Goal: Transaction & Acquisition: Purchase product/service

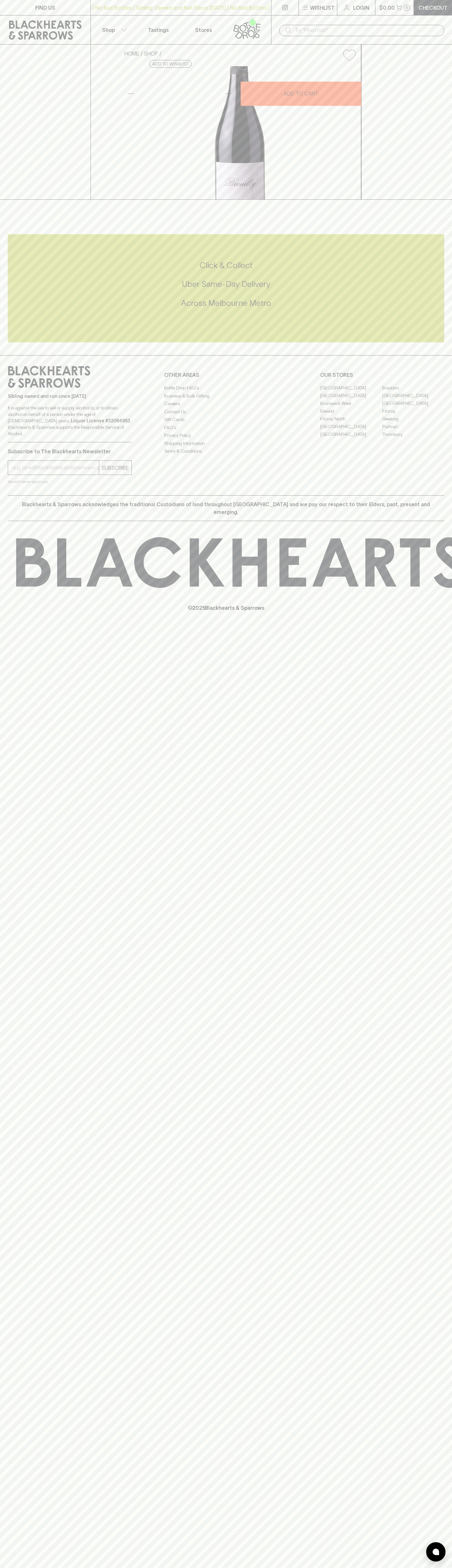
click at [313, 21] on div "​" at bounding box center [361, 29] width 181 height 29
click at [437, 85] on div "HOME SHOP Richard Rottiers Brouilly Gamay 2023 $57.00 Add to wishlist 10% disco…" at bounding box center [226, 122] width 452 height 156
click at [435, 1568] on html "FIND US | No Bad Bottles | Sibling Owned and Run Since 2006 | No Bad Bottles | …" at bounding box center [226, 784] width 452 height 1568
click at [25, 881] on div "FIND US | No Bad Bottles | Sibling Owned and Run Since 2006 | No Bad Bottles | …" at bounding box center [226, 784] width 452 height 1568
